Goal: Information Seeking & Learning: Check status

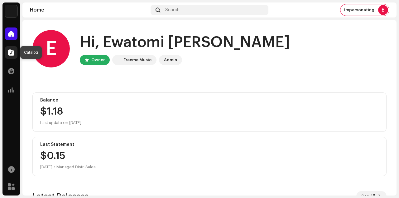
click at [10, 53] on span at bounding box center [11, 52] width 6 height 5
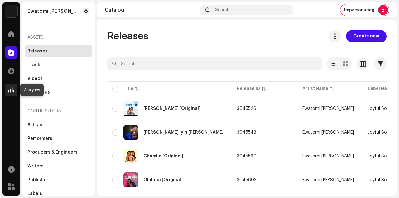
click at [11, 91] on span at bounding box center [11, 89] width 6 height 5
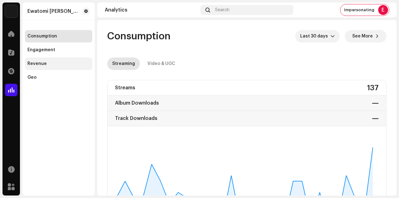
click at [64, 63] on div "Revenue" at bounding box center [58, 63] width 62 height 5
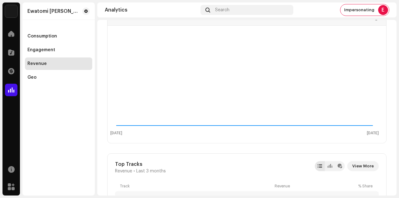
scroll to position [23, 0]
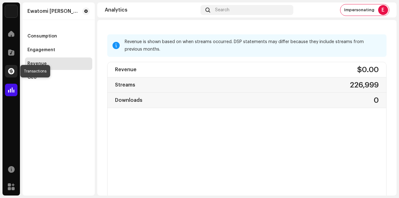
click at [13, 71] on span at bounding box center [11, 71] width 6 height 5
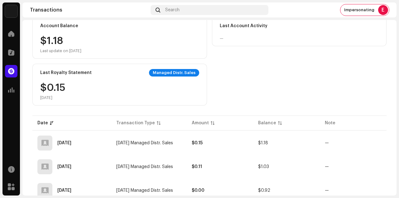
scroll to position [48, 0]
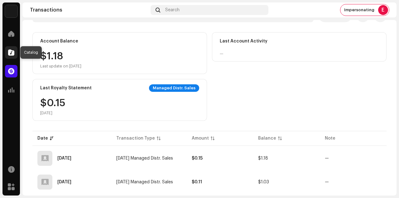
click at [10, 52] on span at bounding box center [11, 52] width 6 height 5
